Goal: Transaction & Acquisition: Purchase product/service

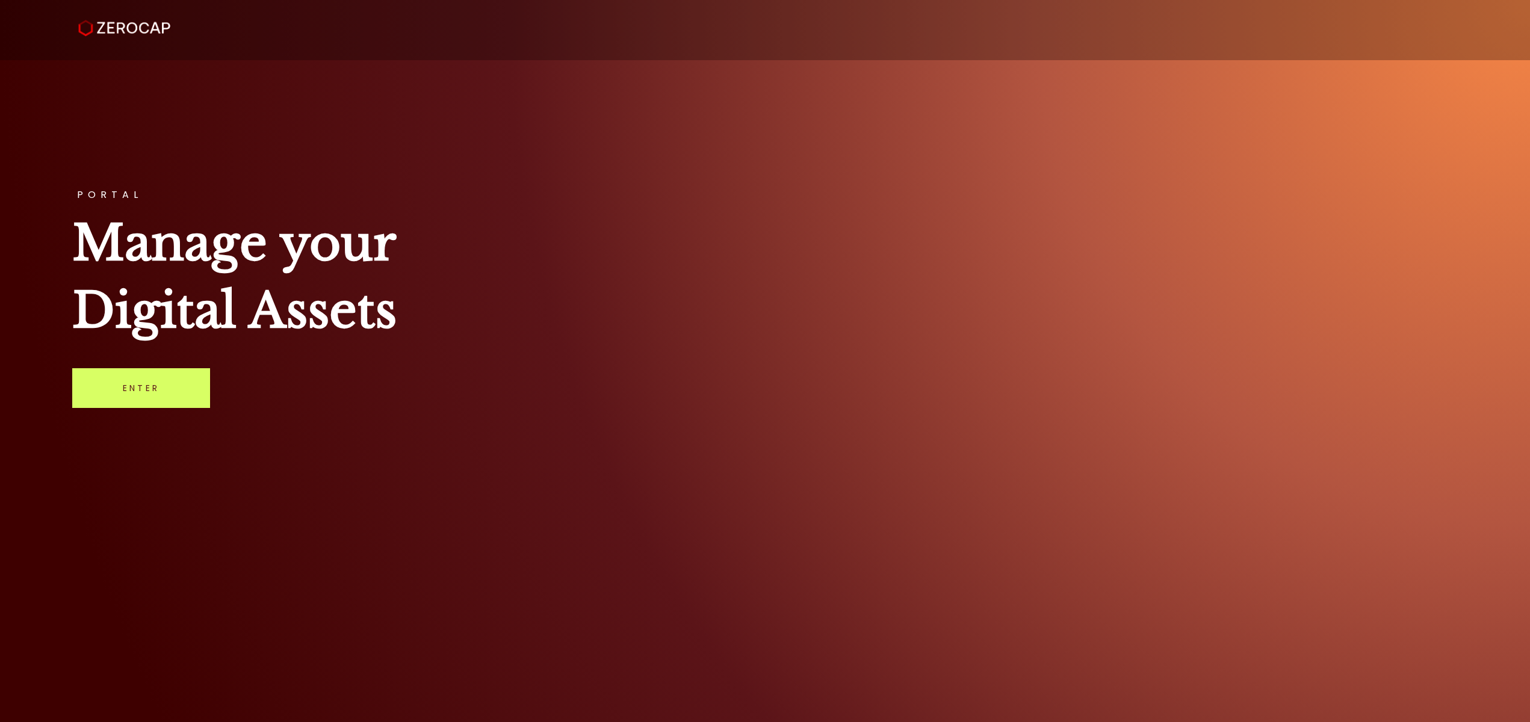
click at [715, 151] on div "PORTAL Manage your Digital Assets Enter" at bounding box center [765, 361] width 1530 height 722
click at [136, 410] on div "PORTAL Manage your Digital Assets Enter" at bounding box center [765, 361] width 1530 height 722
click at [138, 401] on link "Enter" at bounding box center [141, 388] width 138 height 40
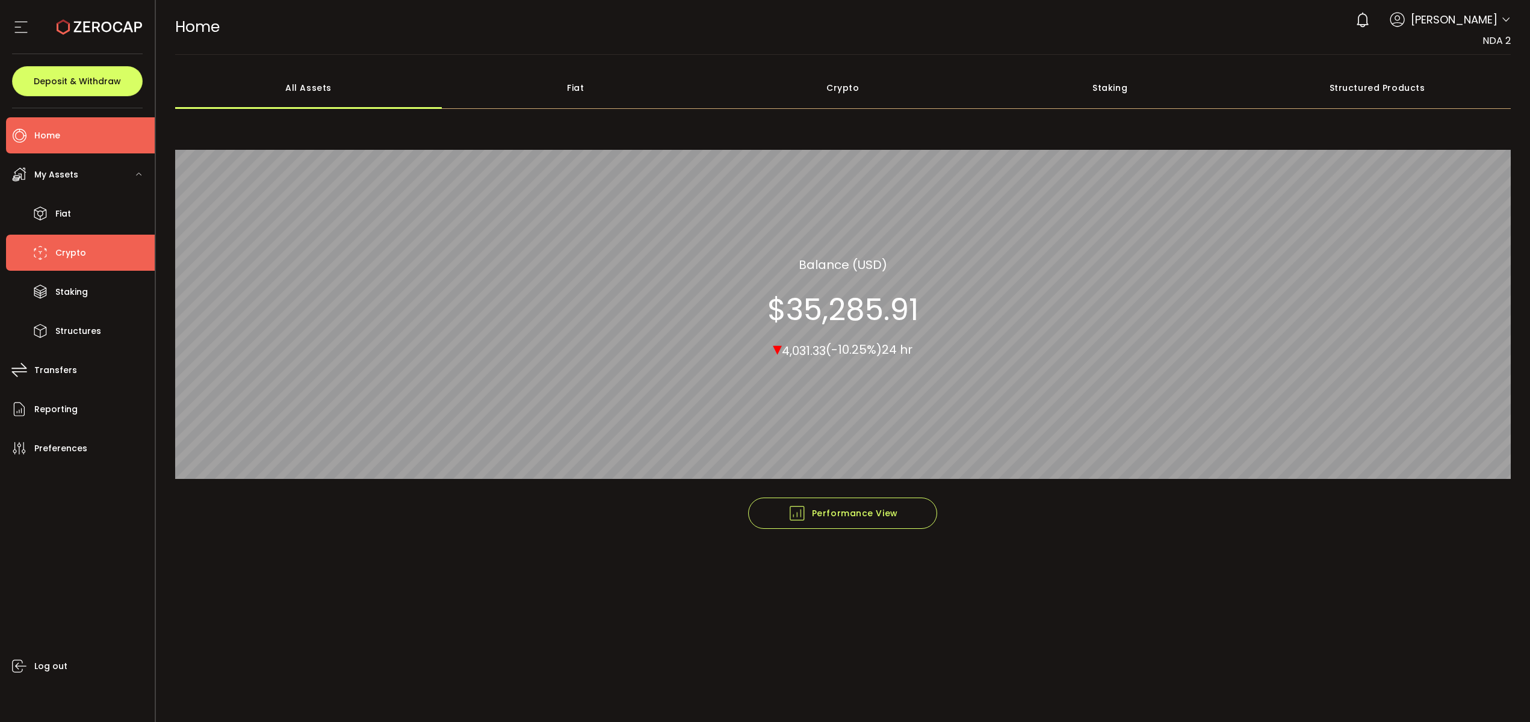
click at [58, 252] on span "Crypto" at bounding box center [70, 252] width 31 height 17
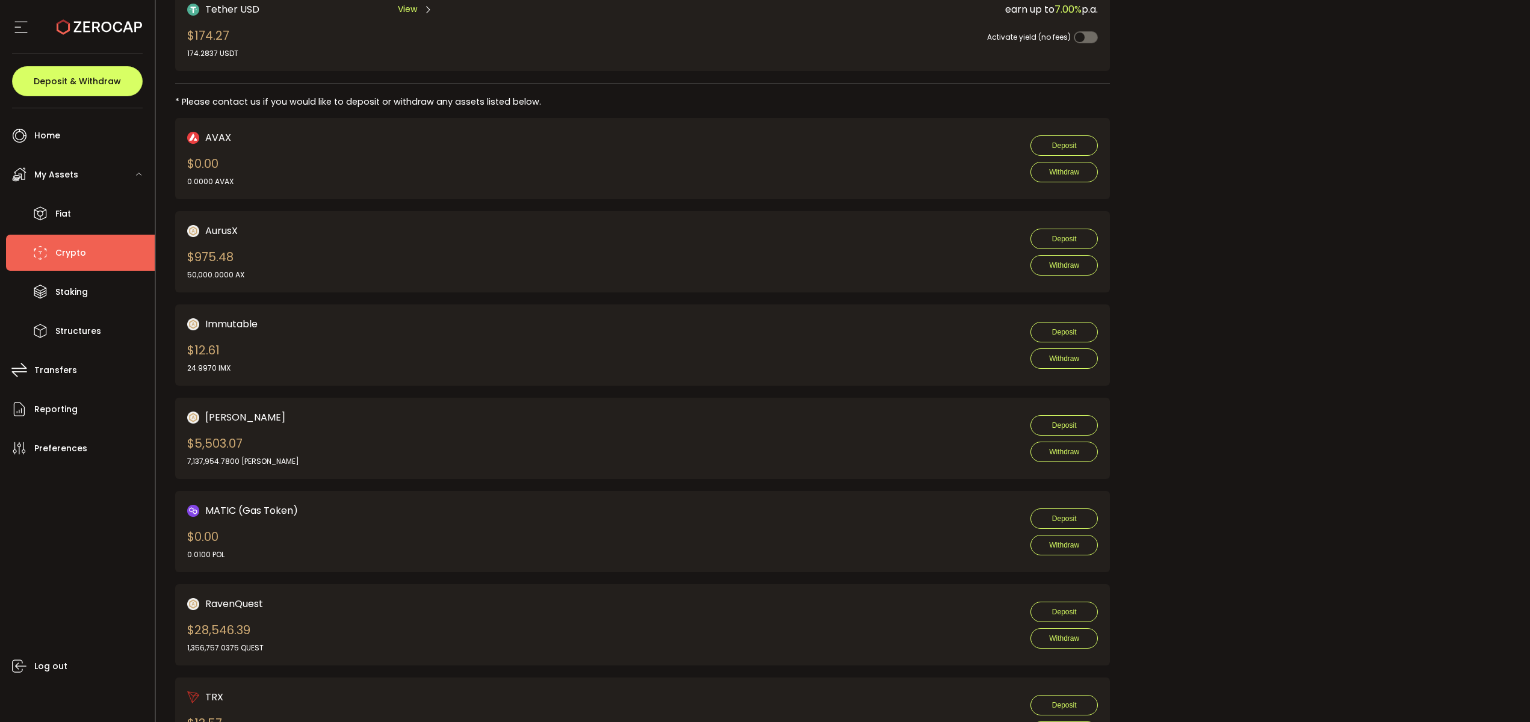
scroll to position [646, 0]
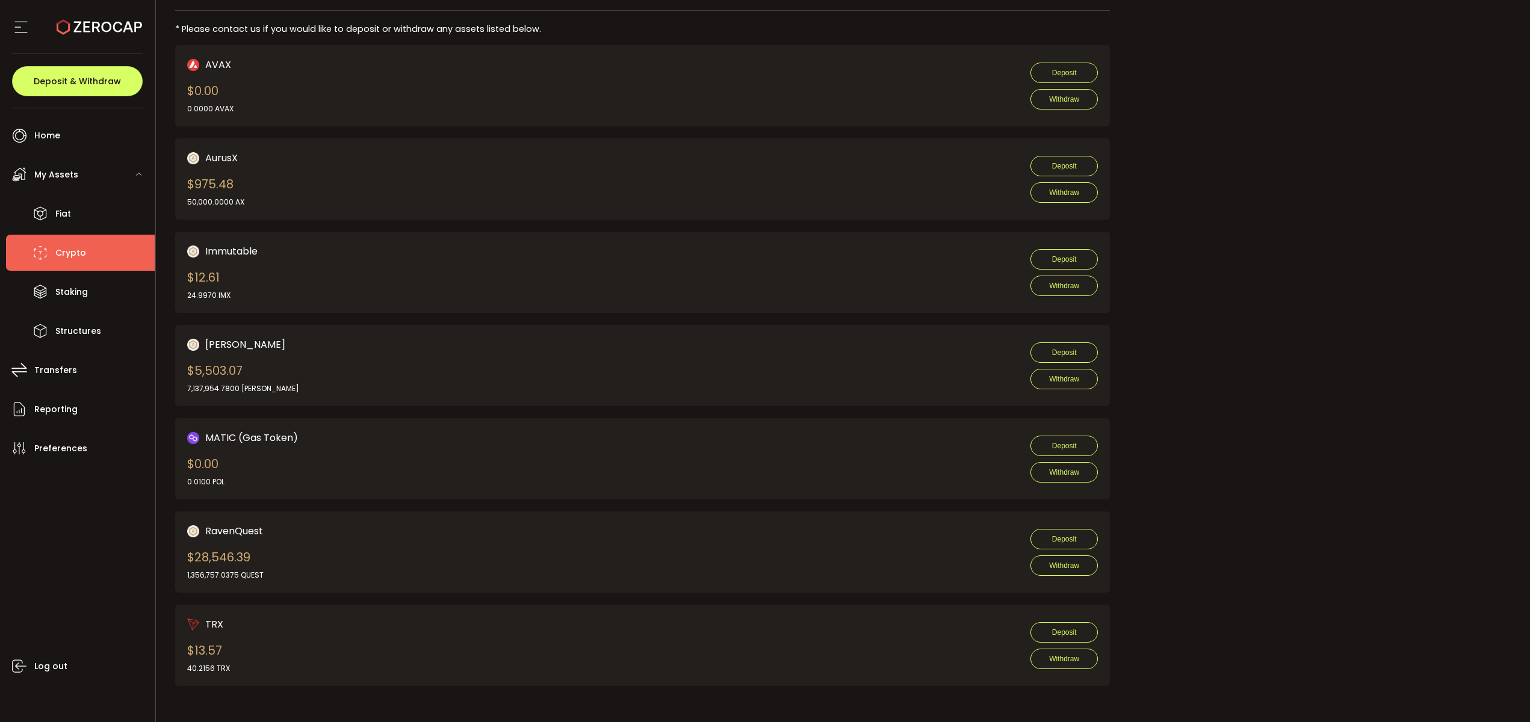
click at [1260, 188] on div "Request an OTC Trade Trade OTC Buy Sell Crypto *** BTC ETH USDT USDC PAXG DOT F…" at bounding box center [1319, 75] width 383 height 1248
